Goal: Transaction & Acquisition: Purchase product/service

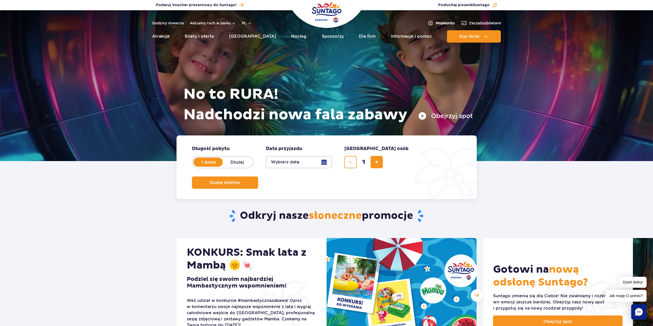
click at [436, 25] on span "Moje konto" at bounding box center [445, 23] width 19 height 5
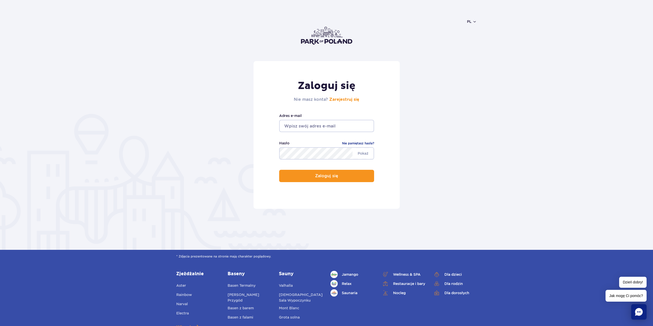
type input "[EMAIL_ADDRESS][DOMAIN_NAME]"
click at [323, 122] on input "[EMAIL_ADDRESS][DOMAIN_NAME]" at bounding box center [326, 126] width 95 height 12
click at [308, 178] on button "Zaloguj się" at bounding box center [326, 176] width 95 height 12
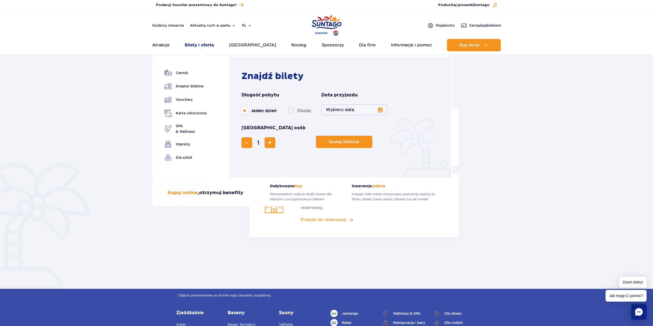
click at [201, 46] on link "Bilety i oferta" at bounding box center [199, 45] width 29 height 12
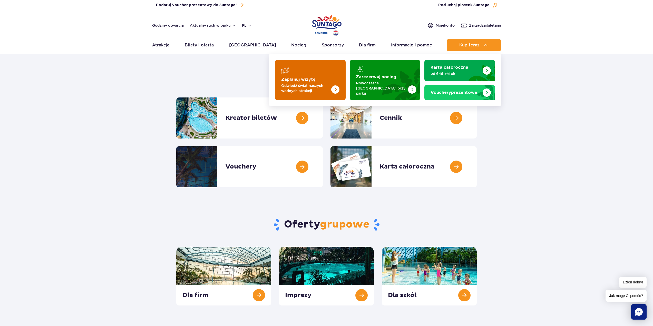
click at [318, 71] on img "Zaplanuj wizytę" at bounding box center [325, 80] width 41 height 40
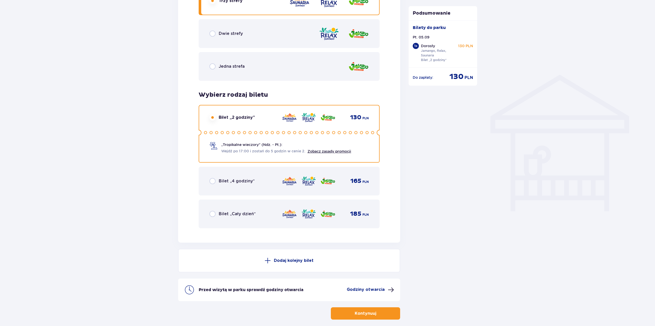
scroll to position [366, 0]
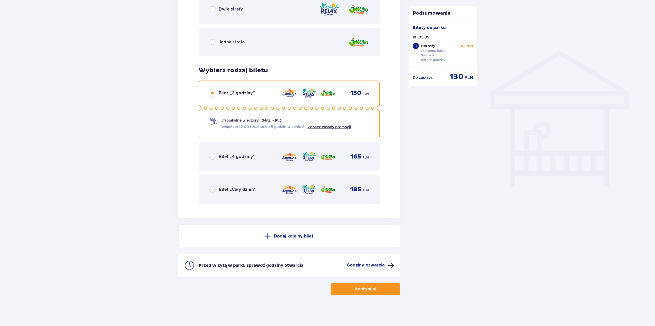
click at [376, 290] on span "button" at bounding box center [377, 289] width 6 height 6
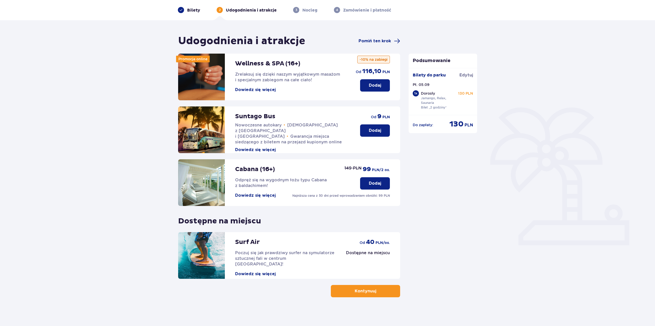
scroll to position [22, 0]
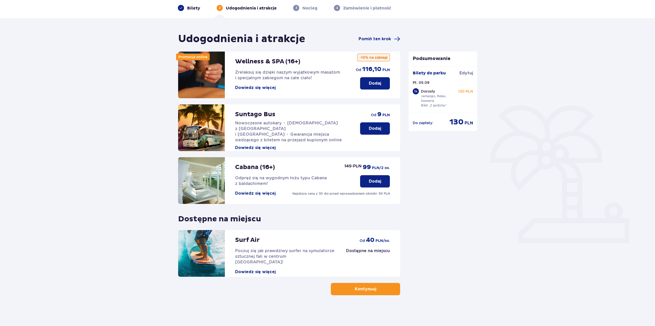
click at [345, 288] on button "Kontynuuj" at bounding box center [365, 289] width 69 height 12
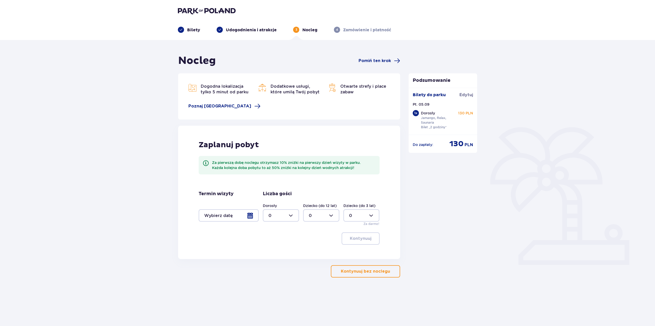
click at [353, 270] on p "Kontynuuj bez noclegu" at bounding box center [365, 272] width 49 height 6
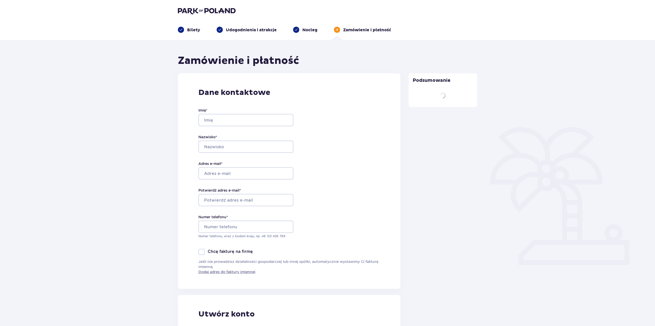
type input "Anatoli"
type input "Plytkevich"
type input "[EMAIL_ADDRESS][DOMAIN_NAME]"
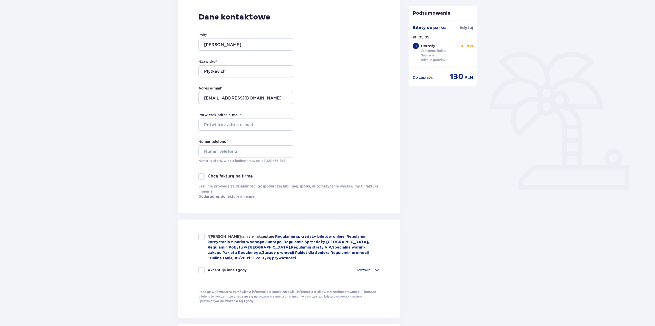
scroll to position [77, 0]
drag, startPoint x: 245, startPoint y: 98, endPoint x: 173, endPoint y: 92, distance: 72.5
click at [173, 92] on div "Zamówienie i płatność Dane kontaktowe Imię * Anatoli Nazwisko * Plytkevich Adre…" at bounding box center [327, 211] width 655 height 496
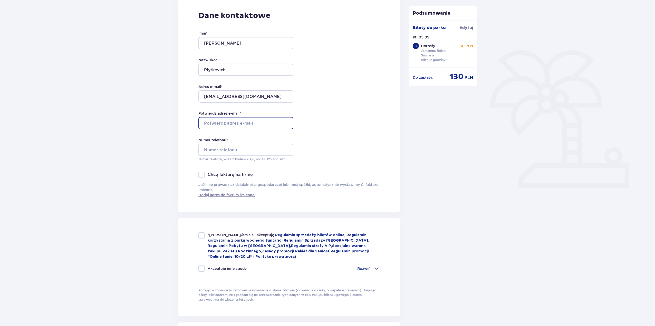
click at [204, 122] on input "Potwierdź adres e-mail *" at bounding box center [245, 123] width 95 height 12
paste input "[EMAIL_ADDRESS][DOMAIN_NAME]"
type input "[EMAIL_ADDRESS][DOMAIN_NAME]"
click at [210, 148] on input "Numer telefonu *" at bounding box center [245, 150] width 95 height 12
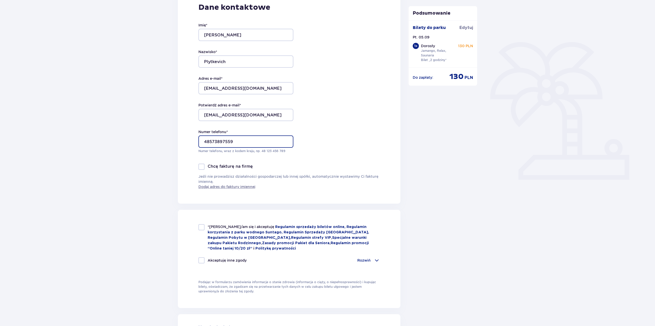
scroll to position [103, 0]
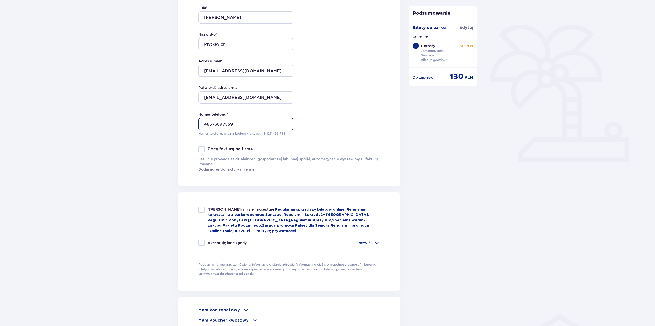
type input "48573897559"
click at [201, 211] on div at bounding box center [201, 210] width 6 height 6
checkbox input "true"
click at [376, 244] on span at bounding box center [376, 243] width 6 height 6
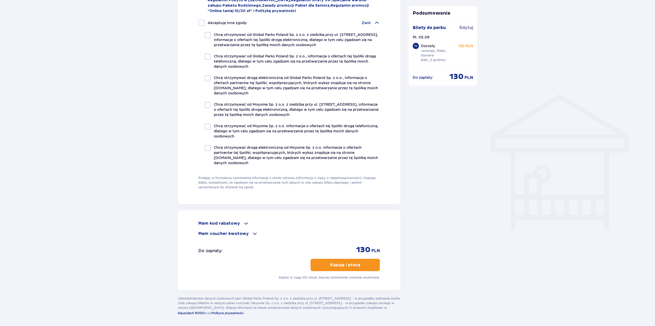
scroll to position [342, 0]
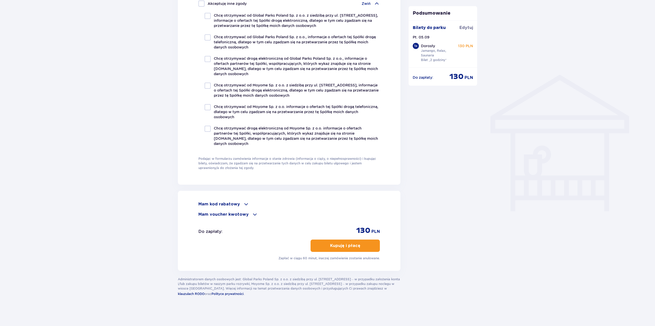
click at [252, 213] on span at bounding box center [255, 214] width 6 height 6
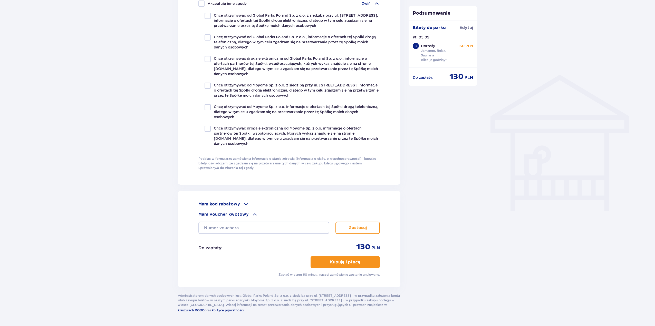
click at [243, 203] on span at bounding box center [246, 204] width 6 height 6
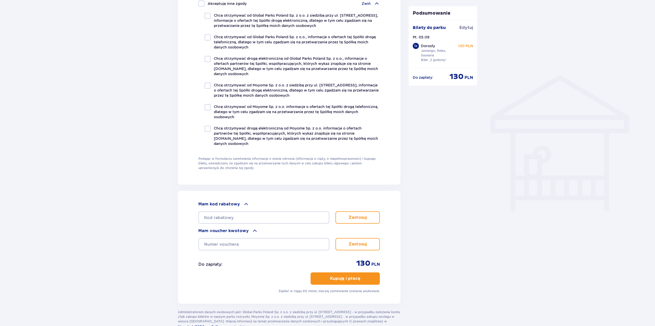
click at [340, 278] on p "Kupuję i płacę" at bounding box center [345, 279] width 30 height 6
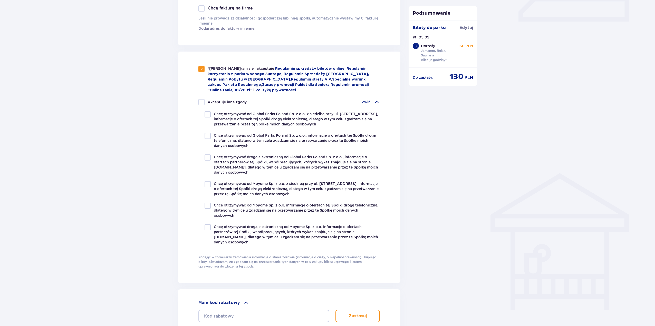
scroll to position [214, 0]
